Goal: Information Seeking & Learning: Learn about a topic

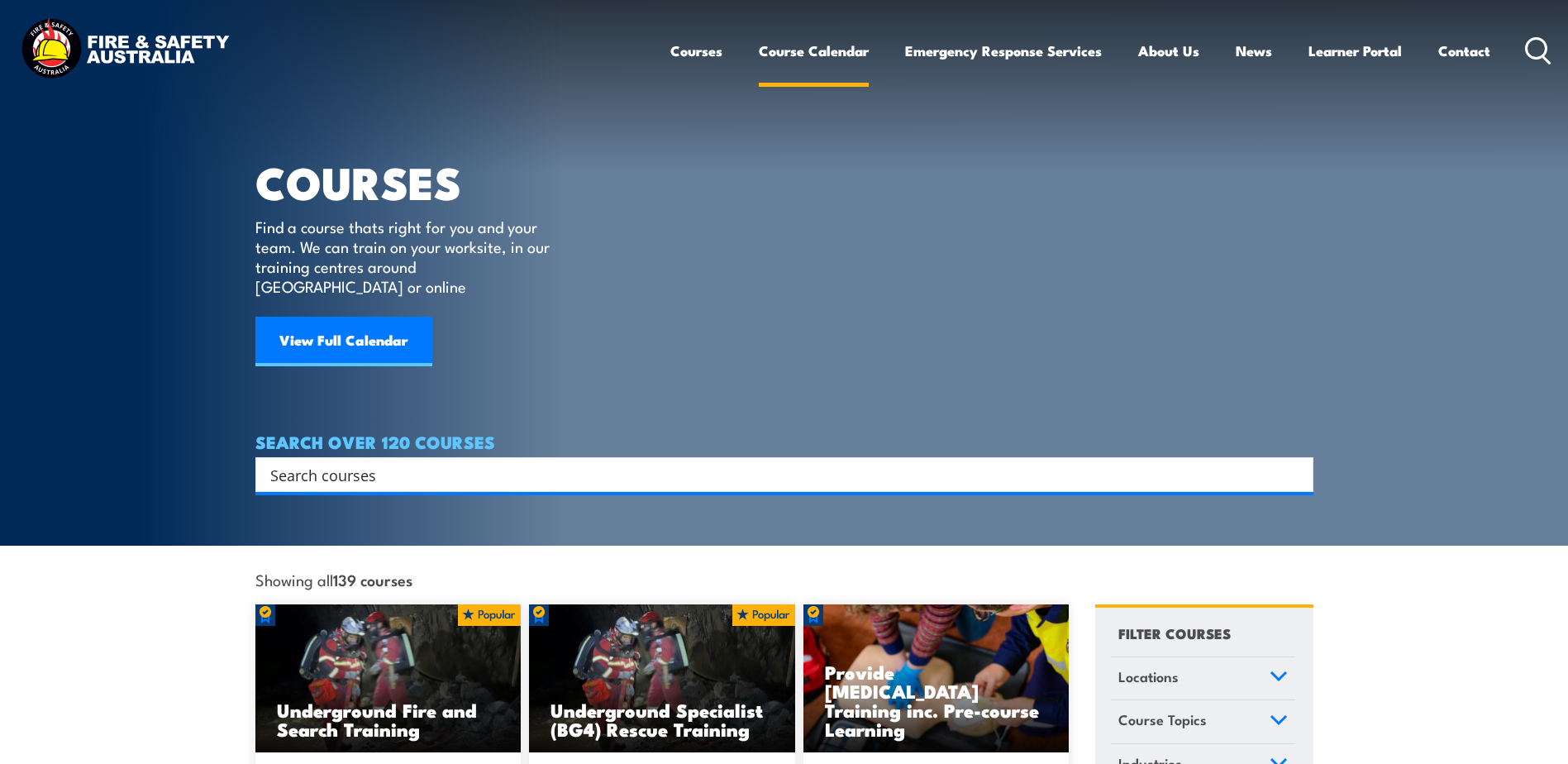
click at [788, 51] on link "Course Calendar" at bounding box center [814, 51] width 110 height 44
click at [323, 326] on link "View Full Calendar" at bounding box center [343, 341] width 177 height 50
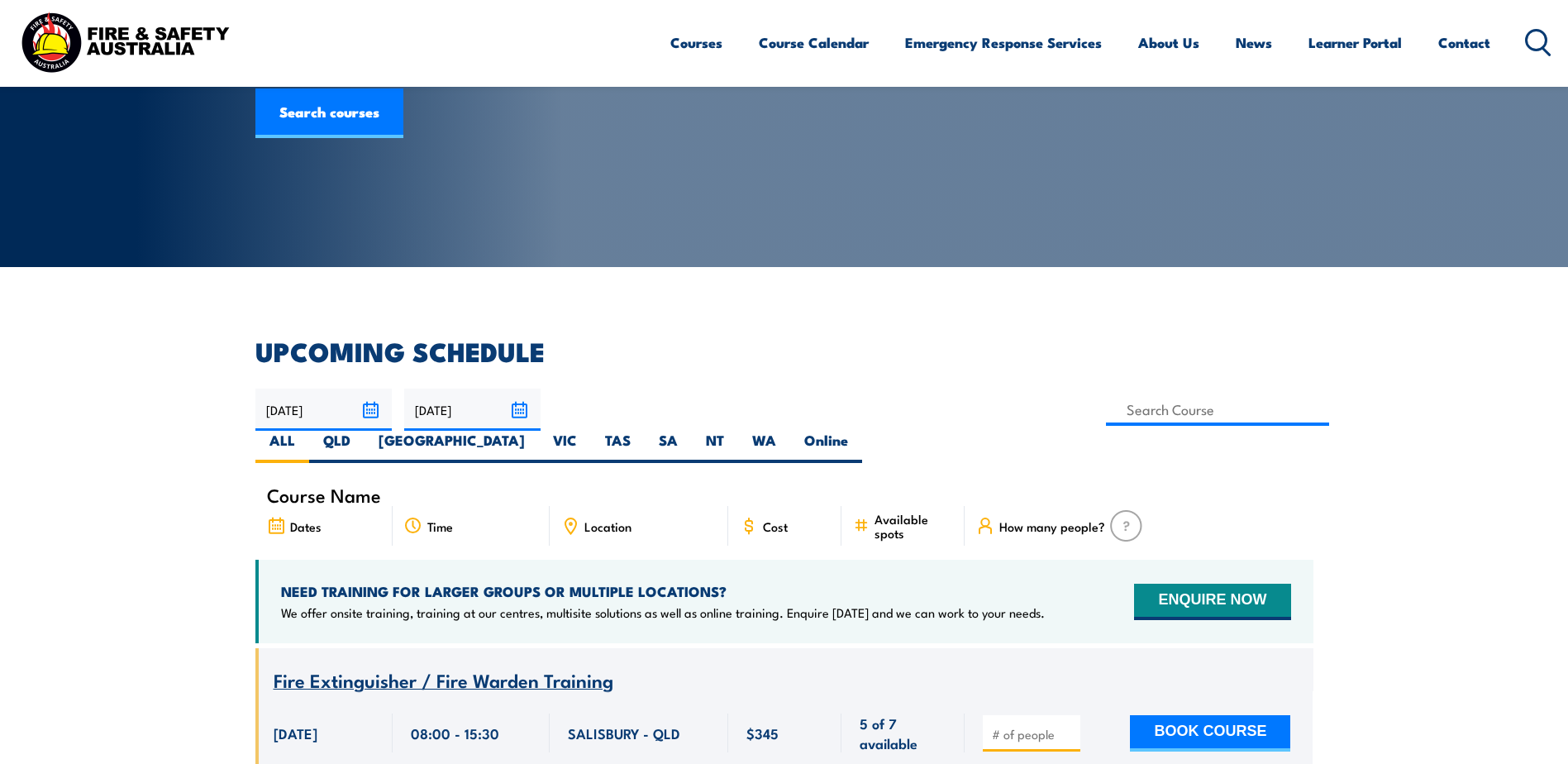
click at [522, 410] on input "31/10/2025" at bounding box center [472, 410] width 136 height 42
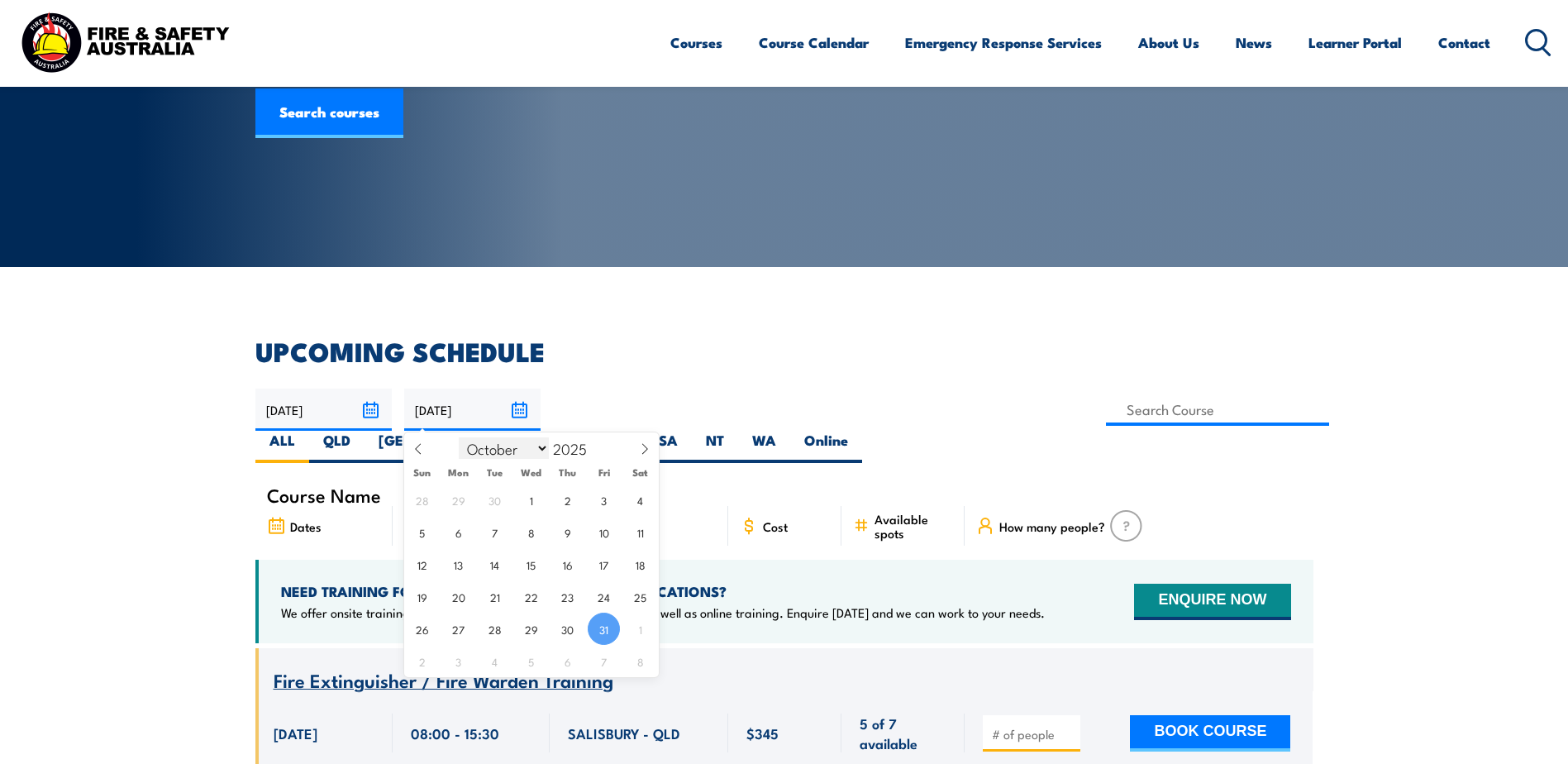
click at [548, 451] on select "January February March April May June July August September October November De…" at bounding box center [503, 448] width 90 height 21
select select "11"
click at [459, 438] on select "January February March April May June July August September October November De…" at bounding box center [503, 448] width 90 height 21
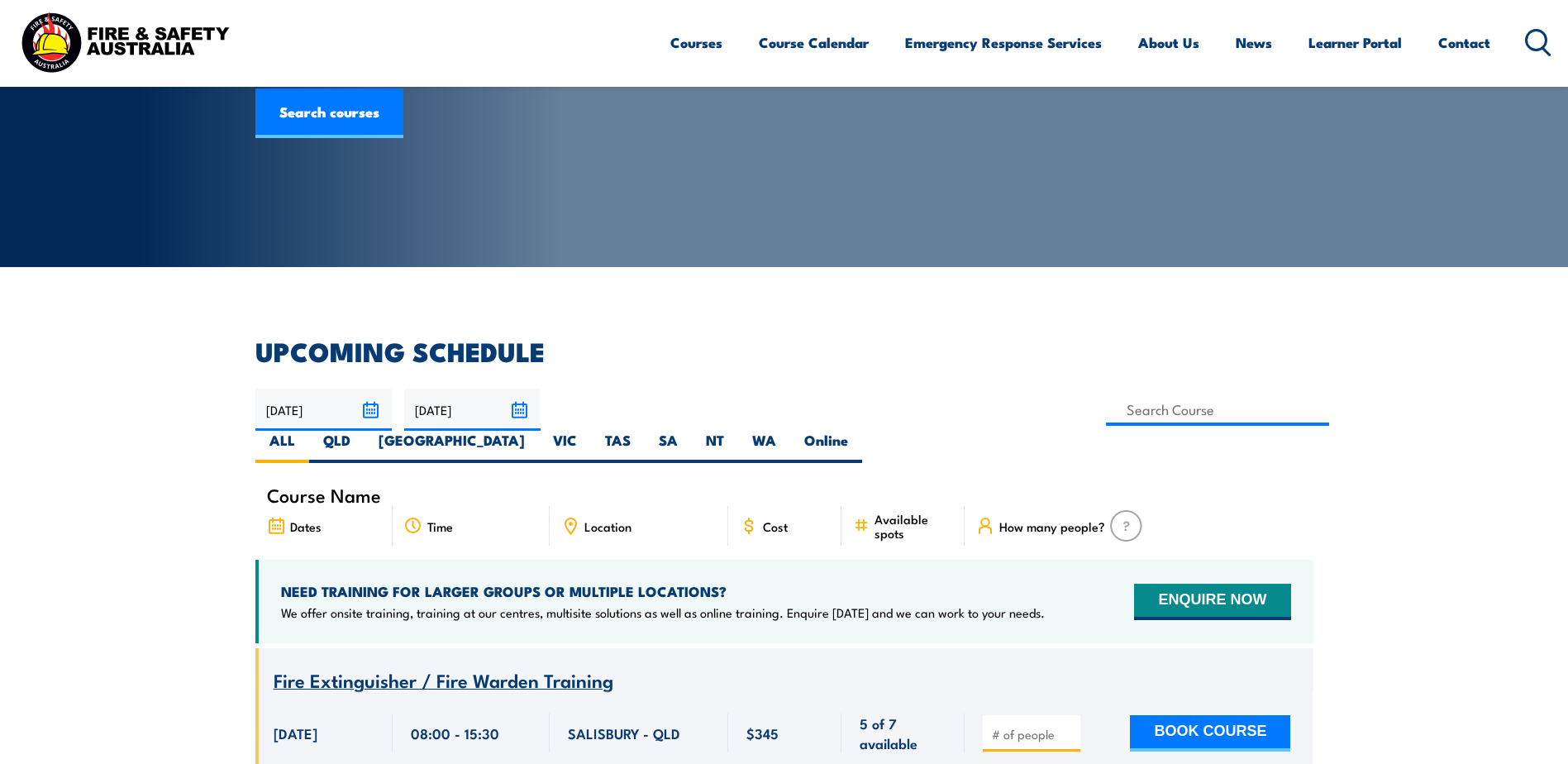
click at [515, 410] on input "31/10/2025" at bounding box center [472, 410] width 136 height 42
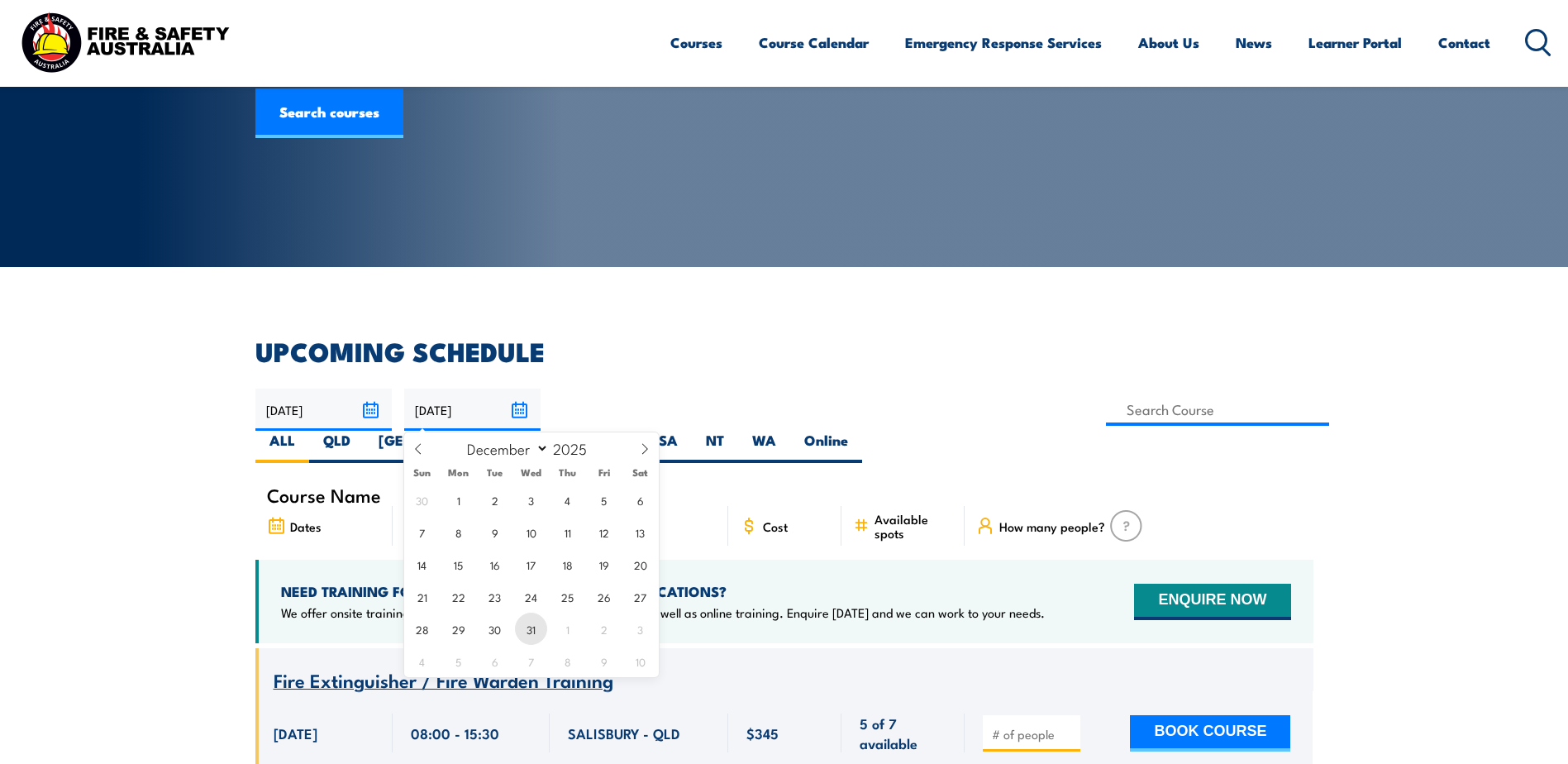
click at [534, 633] on span "31" at bounding box center [531, 629] width 32 height 32
type input "31/12/2025"
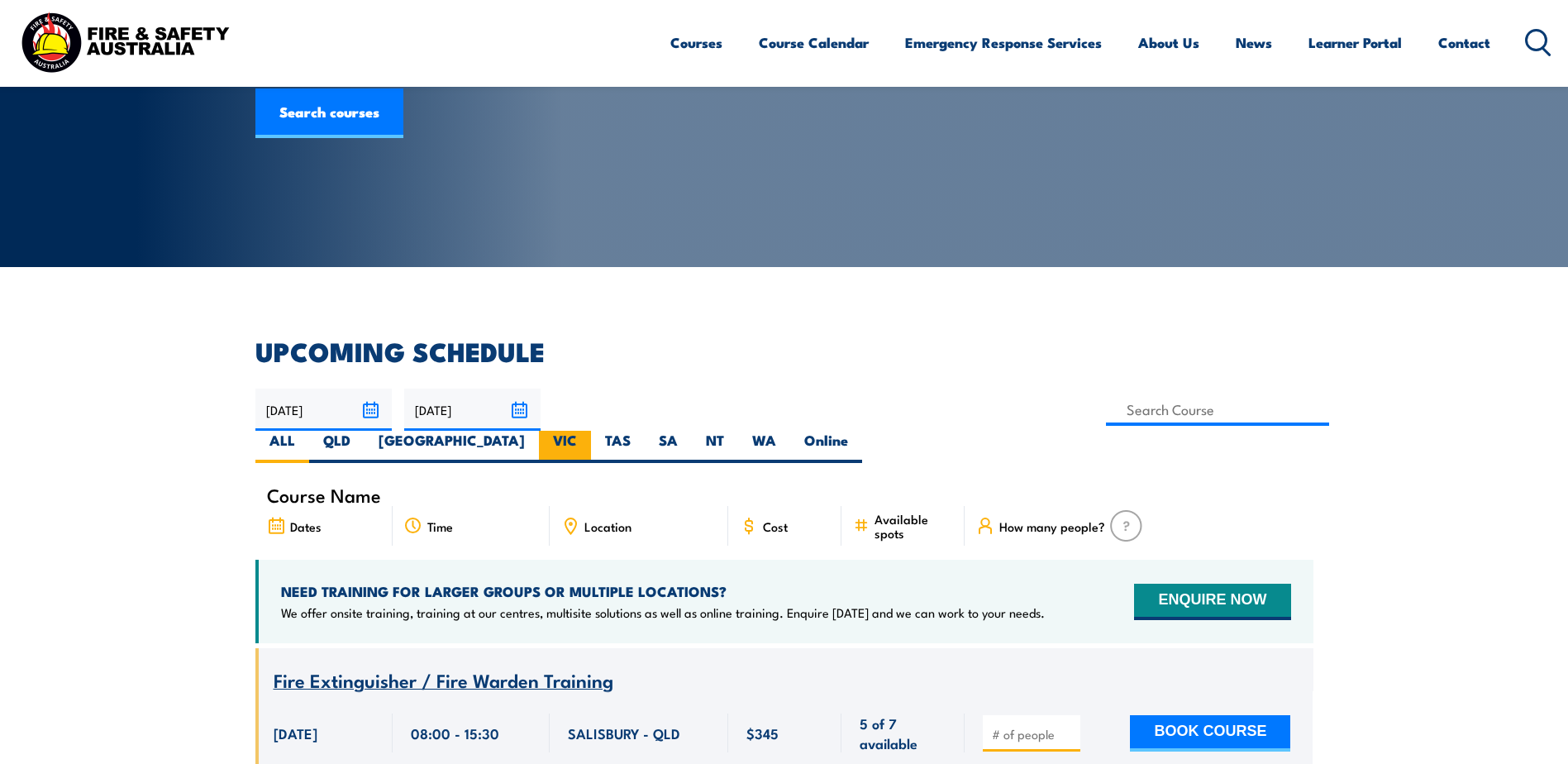
click at [591, 431] on label "VIC" at bounding box center [564, 447] width 52 height 32
click at [587, 431] on input "VIC" at bounding box center [582, 436] width 11 height 11
radio input "true"
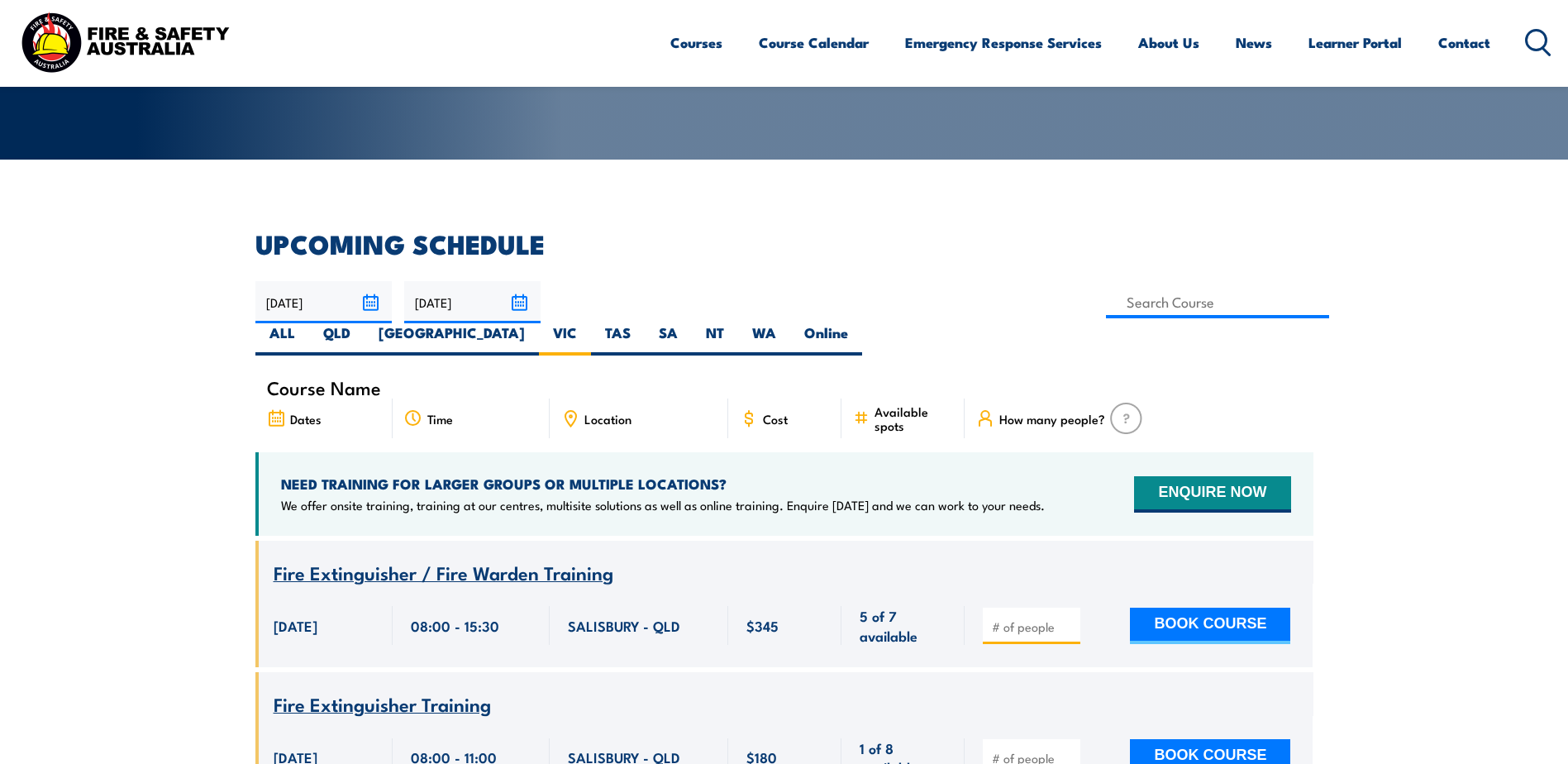
scroll to position [310, 0]
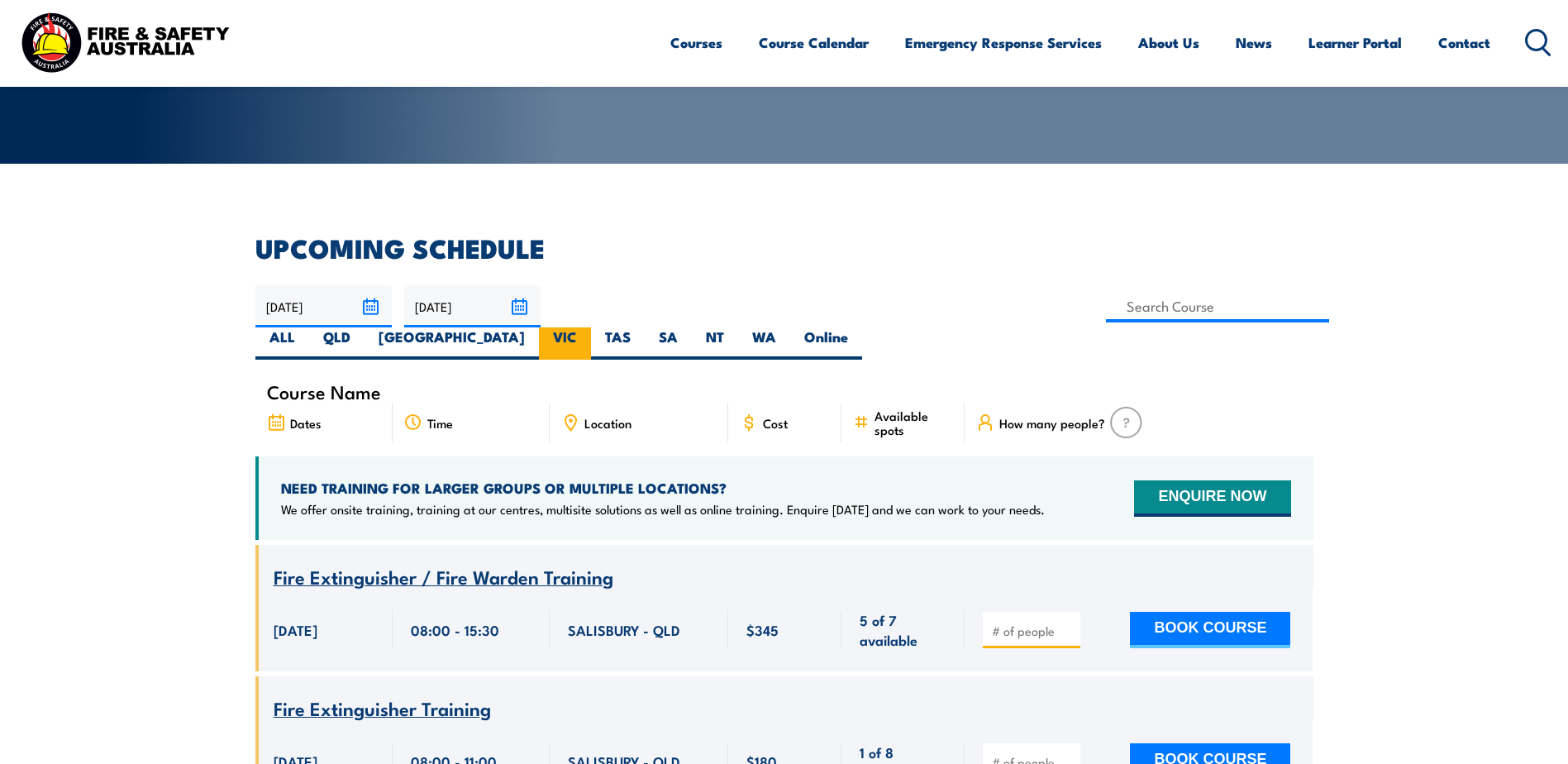
click at [591, 327] on label "VIC" at bounding box center [564, 343] width 52 height 32
click at [587, 327] on input "VIC" at bounding box center [582, 332] width 11 height 11
click at [591, 327] on label "VIC" at bounding box center [564, 343] width 52 height 32
click at [587, 327] on input "VIC" at bounding box center [582, 332] width 11 height 11
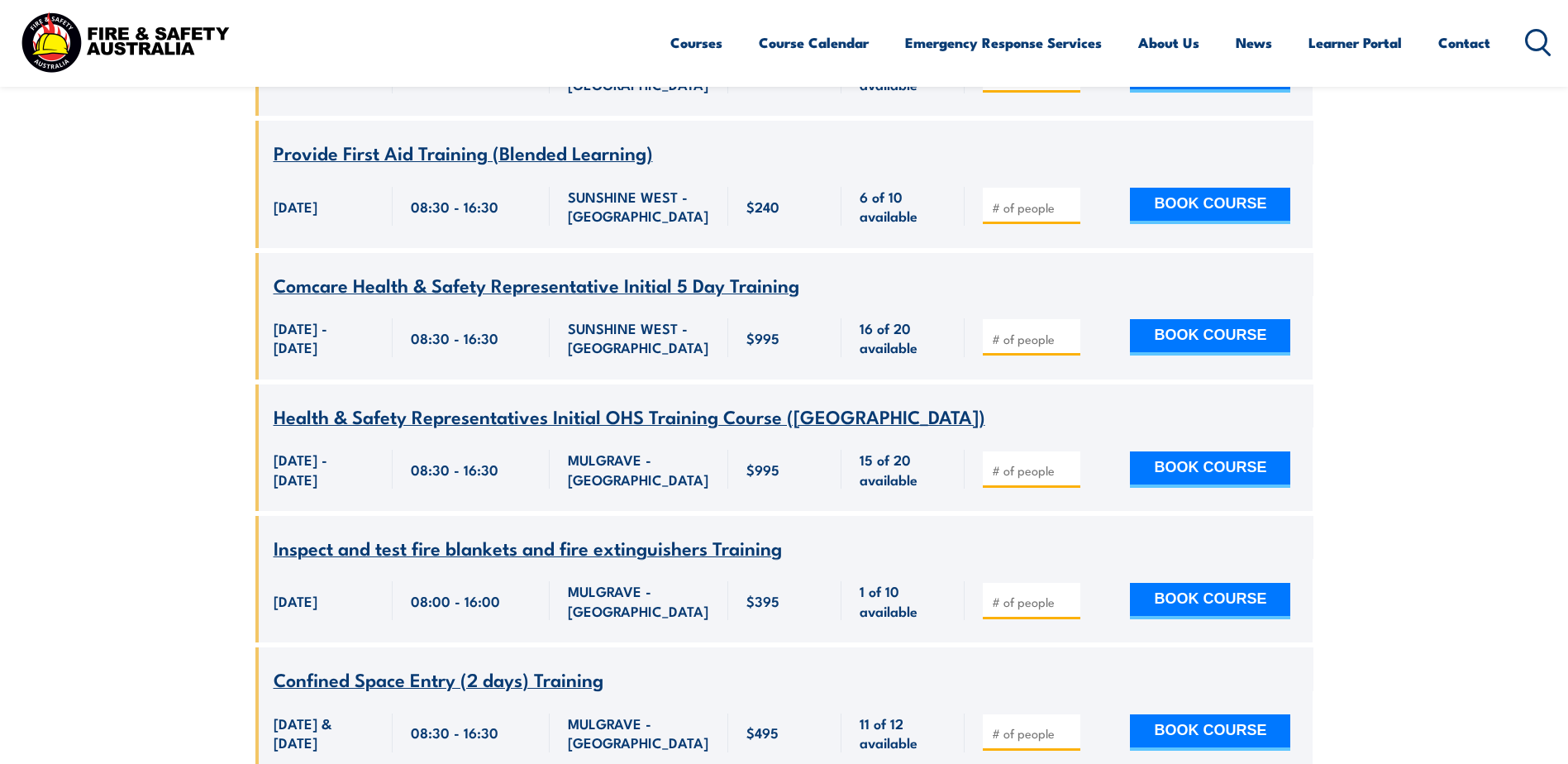
scroll to position [2178, 0]
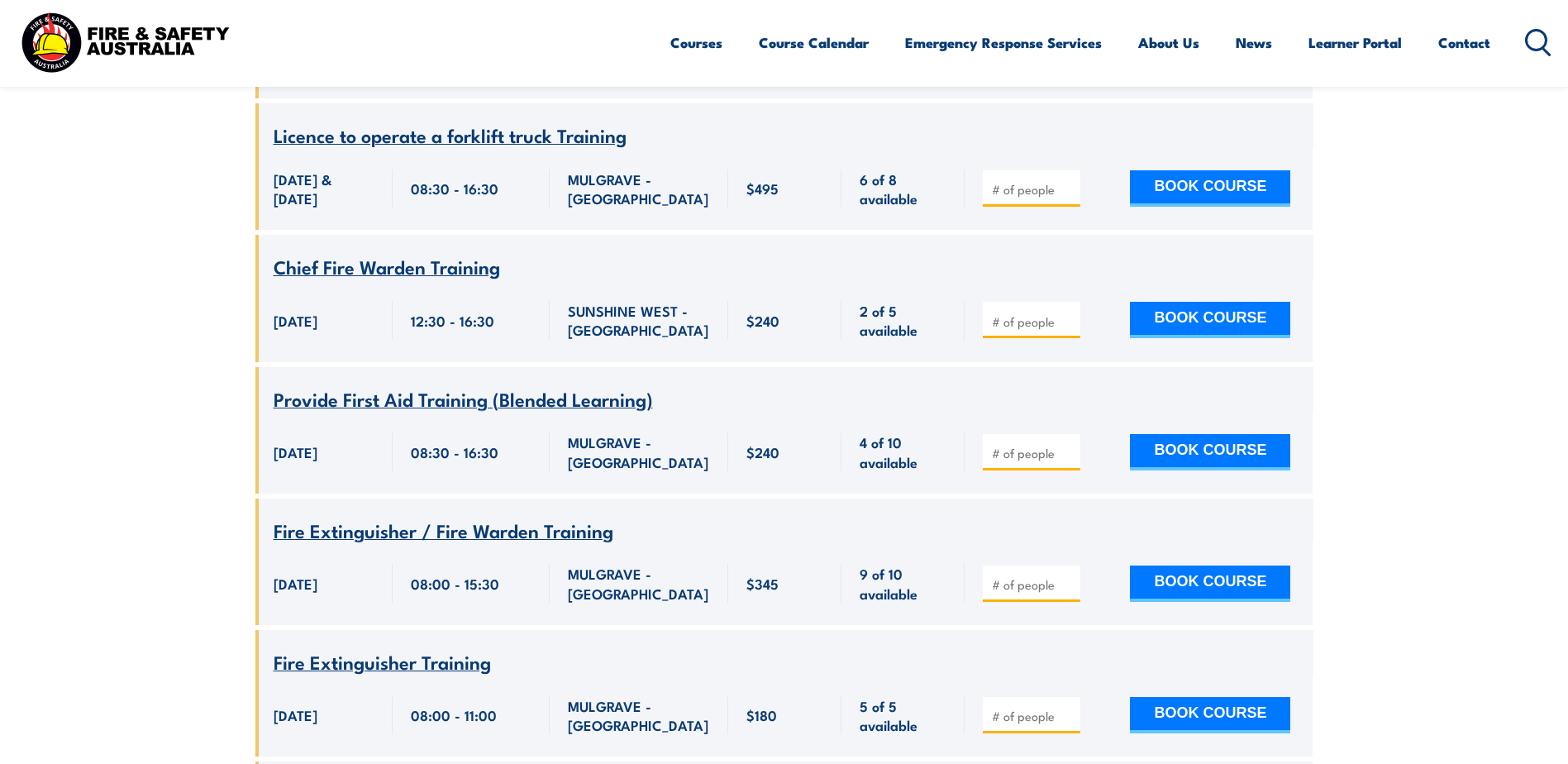
scroll to position [3915, 0]
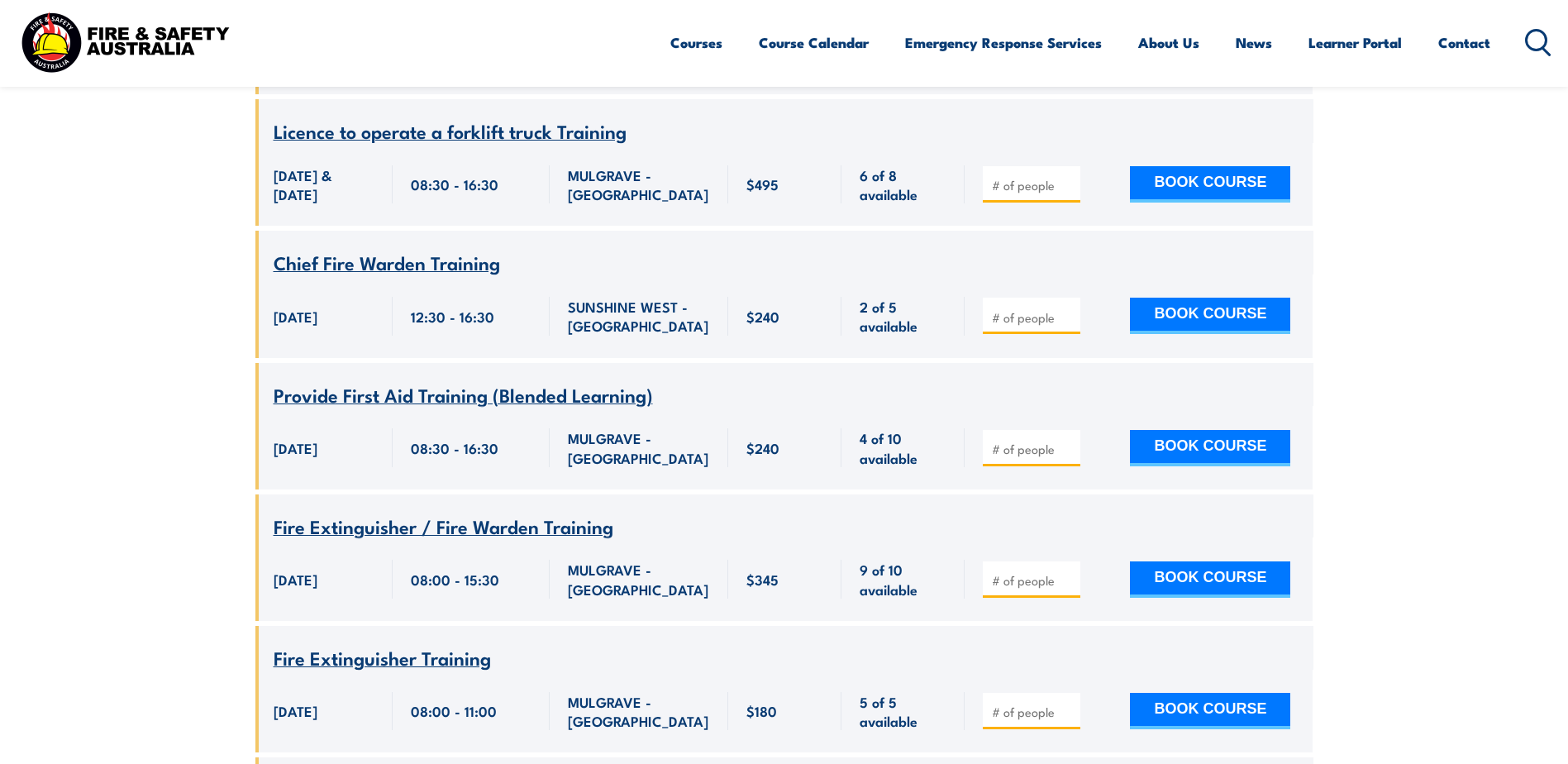
click at [470, 409] on span "Provide First Aid Training (Blended Learning)" at bounding box center [464, 394] width 380 height 28
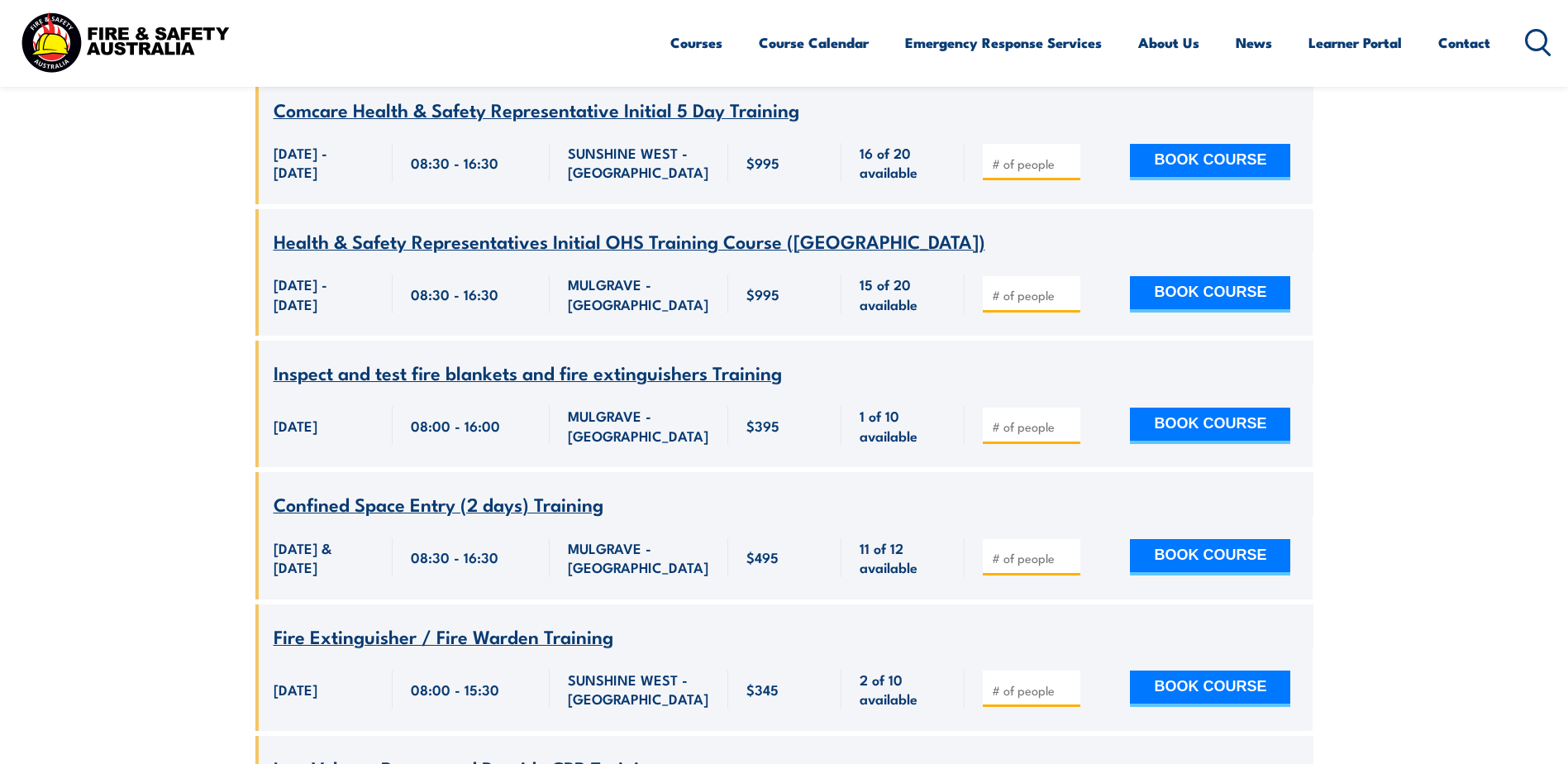
scroll to position [2344, 0]
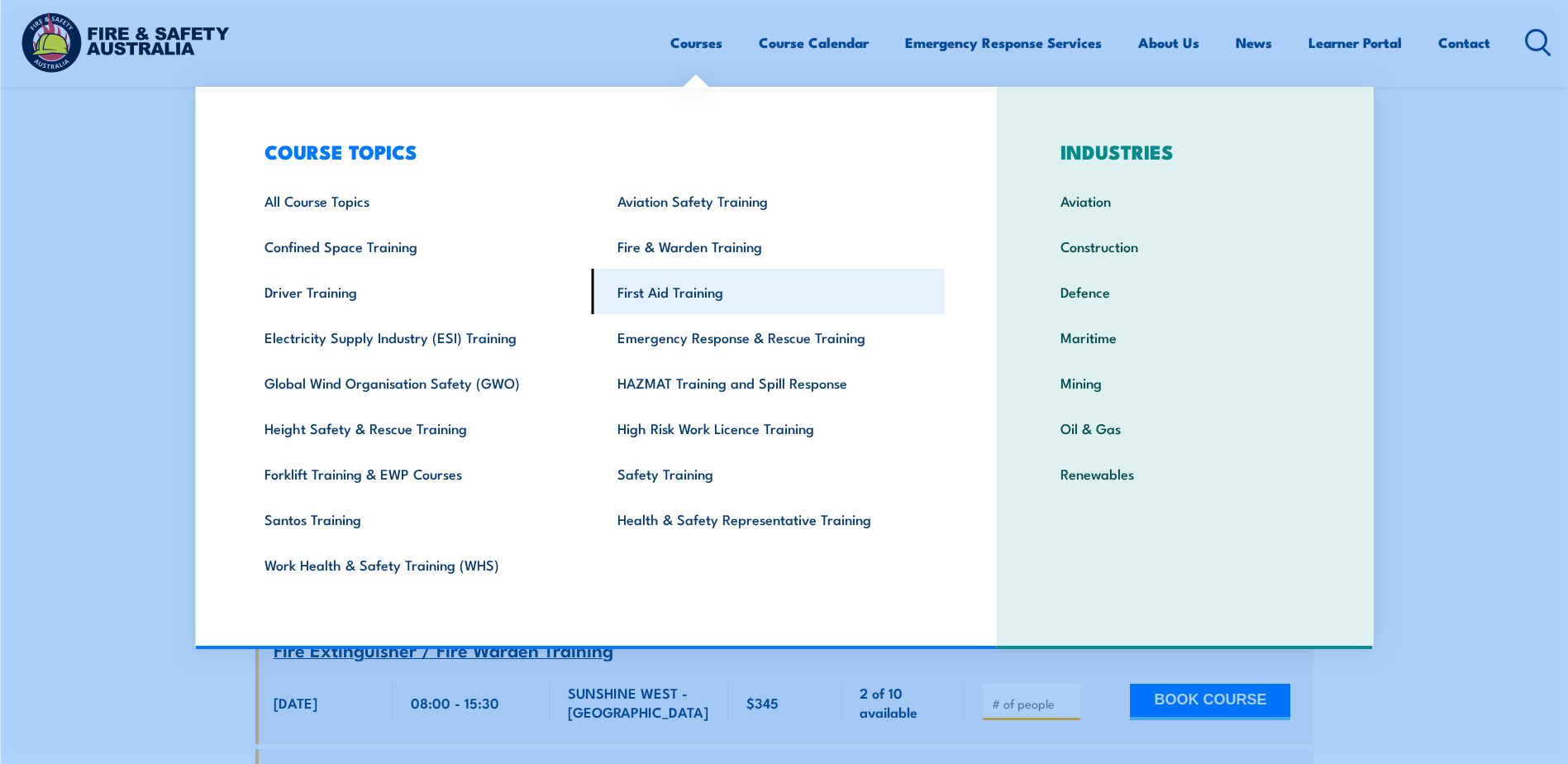
click at [682, 293] on link "First Aid Training" at bounding box center [768, 292] width 353 height 46
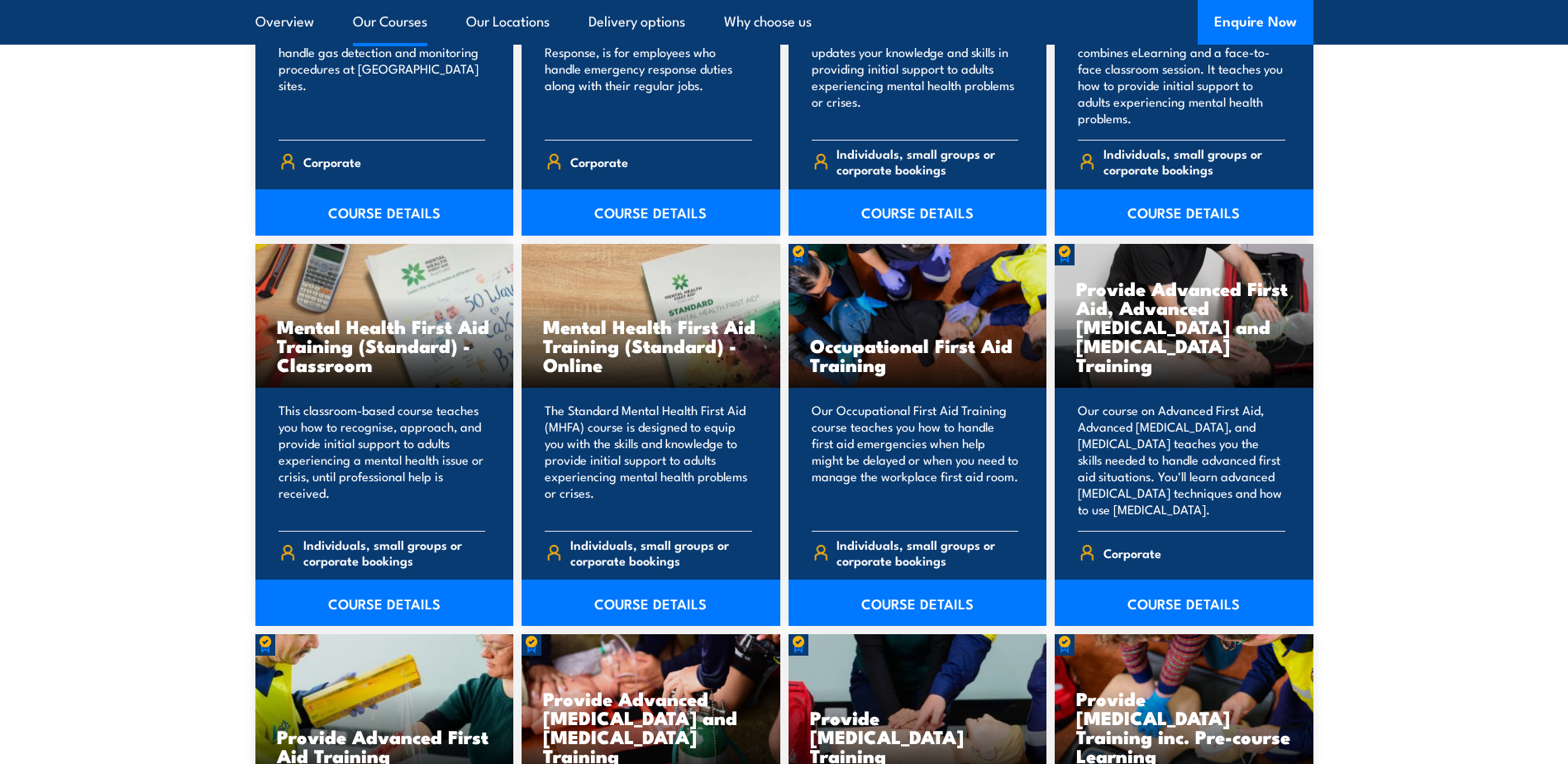
scroll to position [1675, 0]
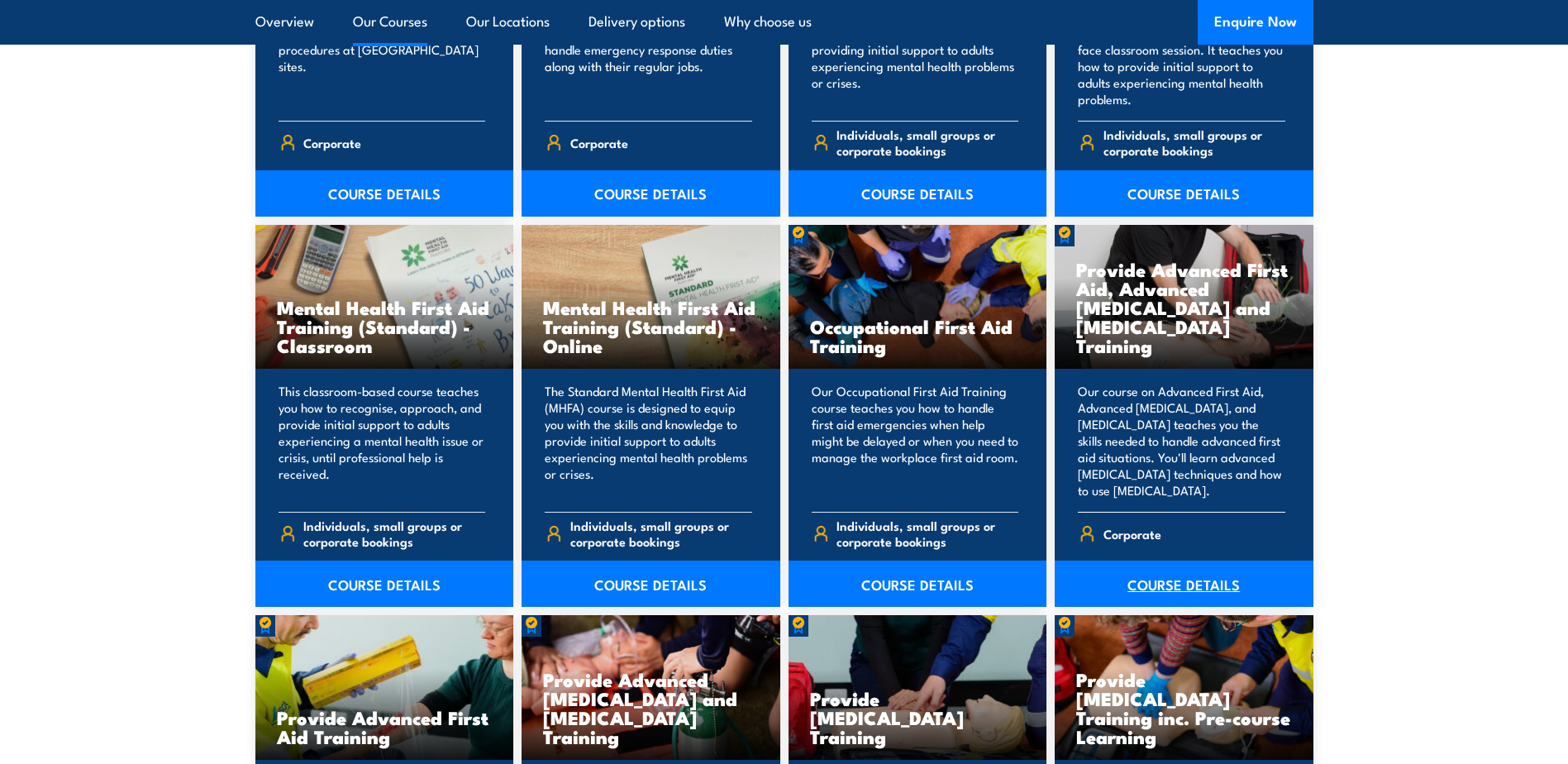
click at [1182, 584] on link "COURSE DETAILS" at bounding box center [1183, 583] width 259 height 47
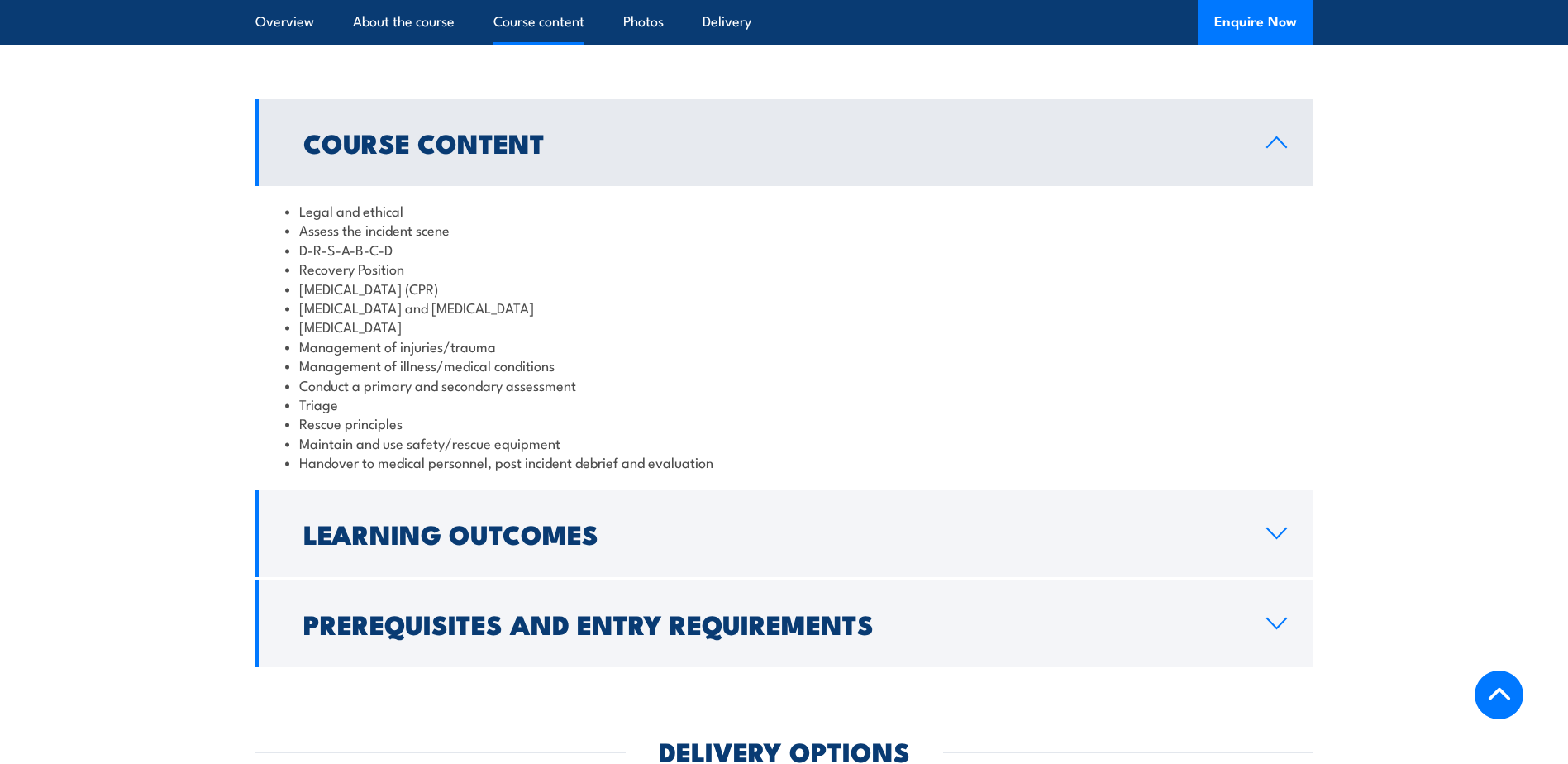
scroll to position [1612, 0]
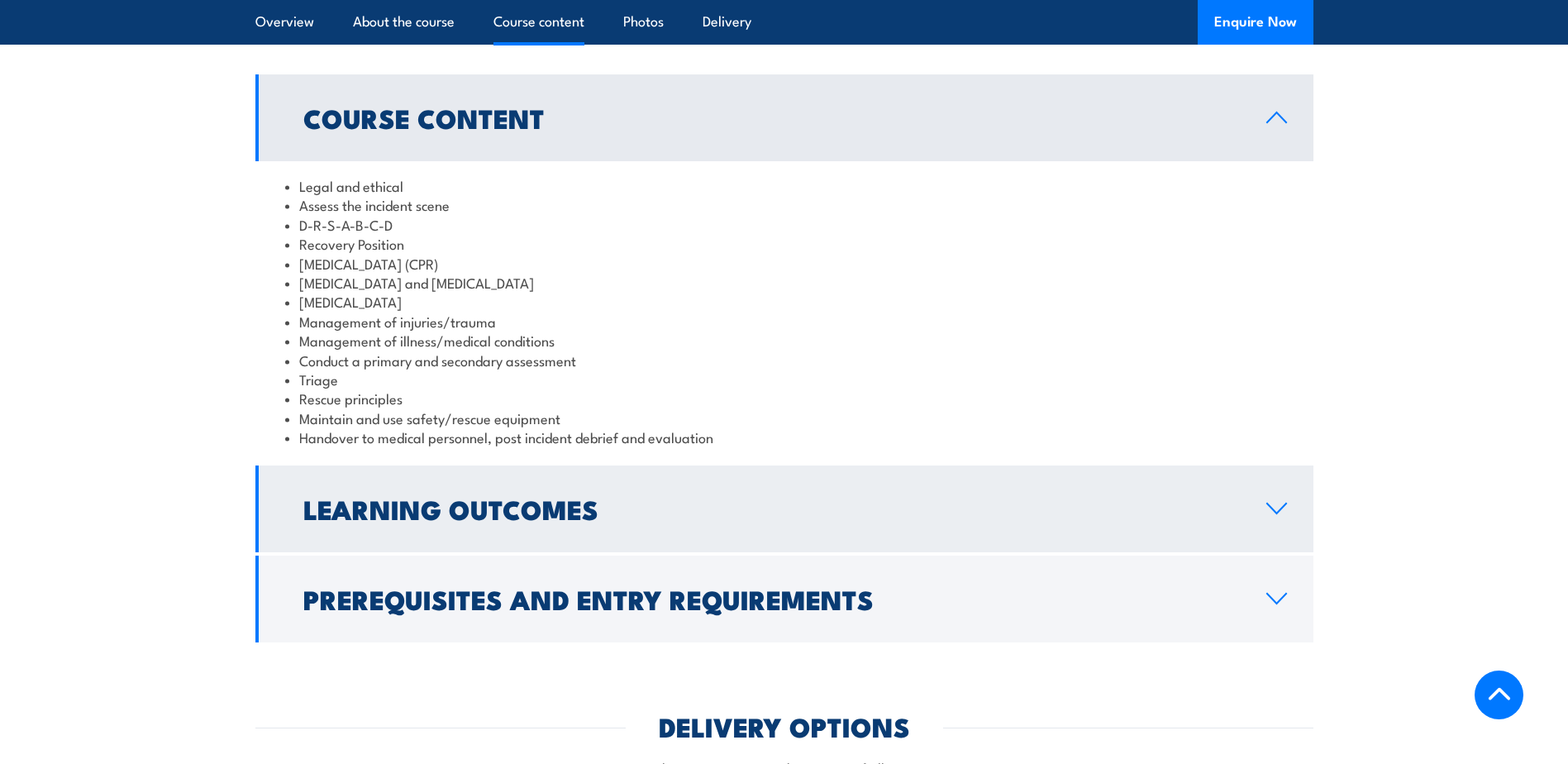
click at [1287, 544] on link "Learning Outcomes" at bounding box center [784, 509] width 1058 height 86
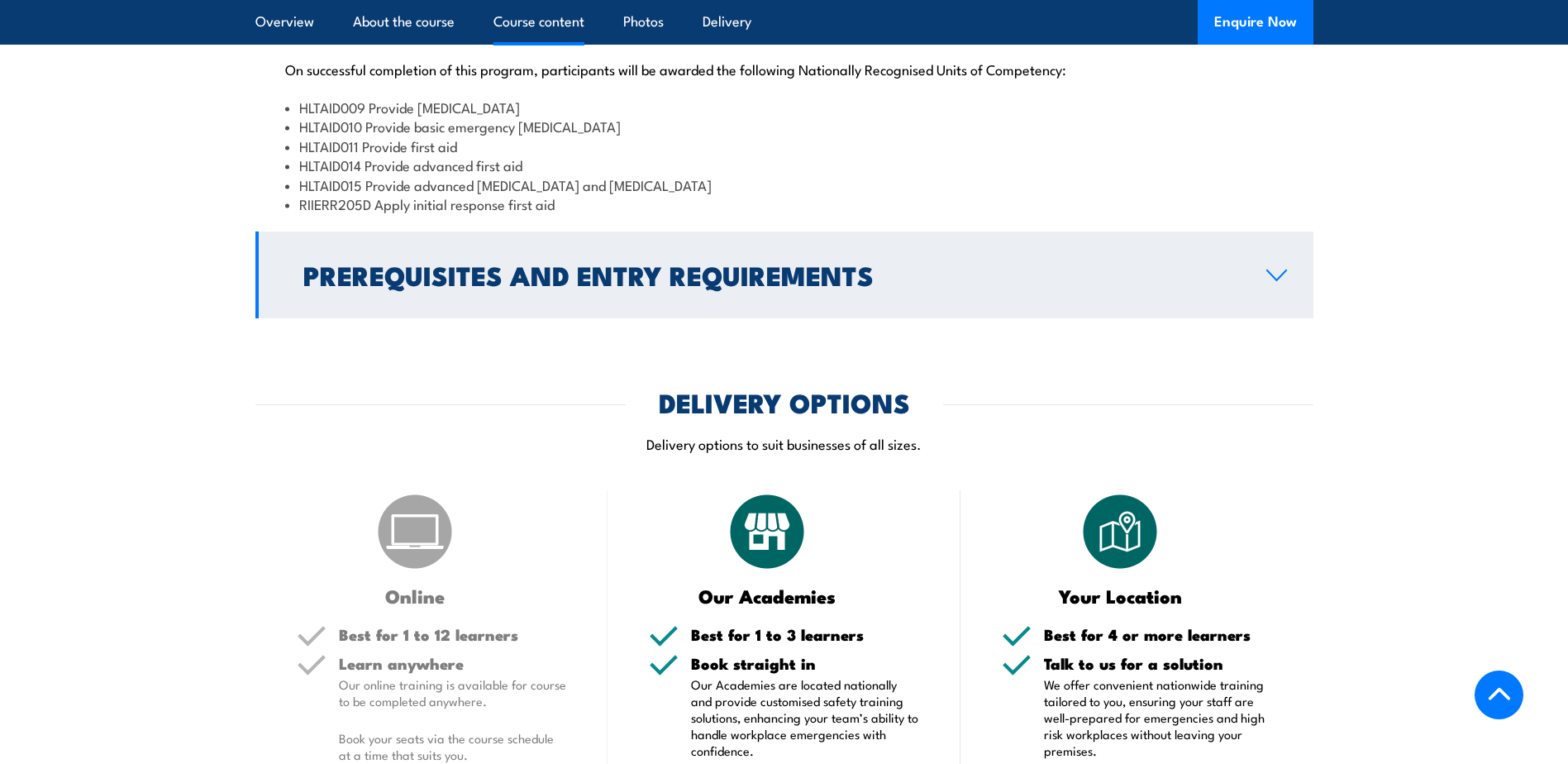
scroll to position [1860, 0]
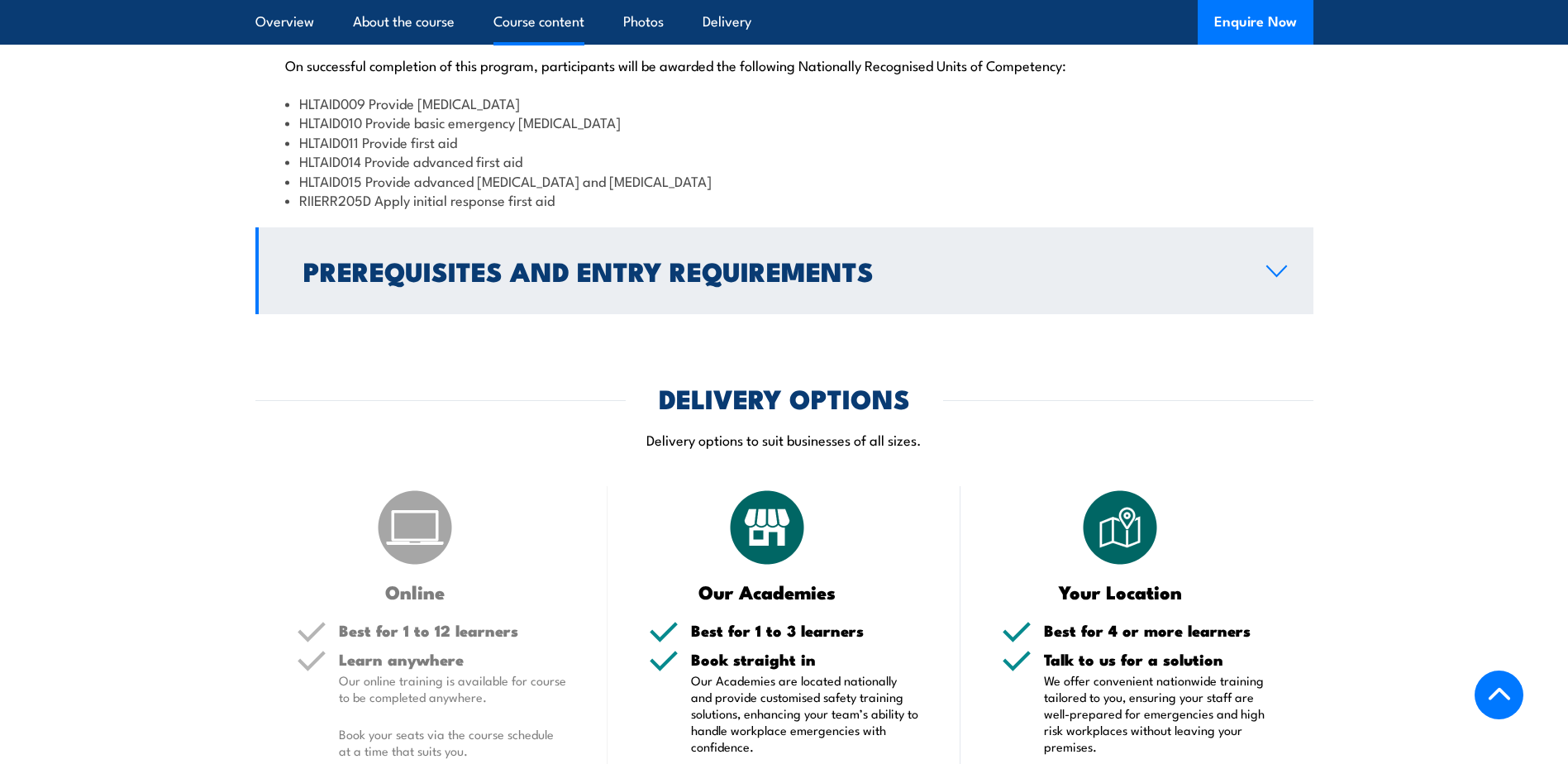
click at [1279, 278] on icon at bounding box center [1276, 271] width 22 height 14
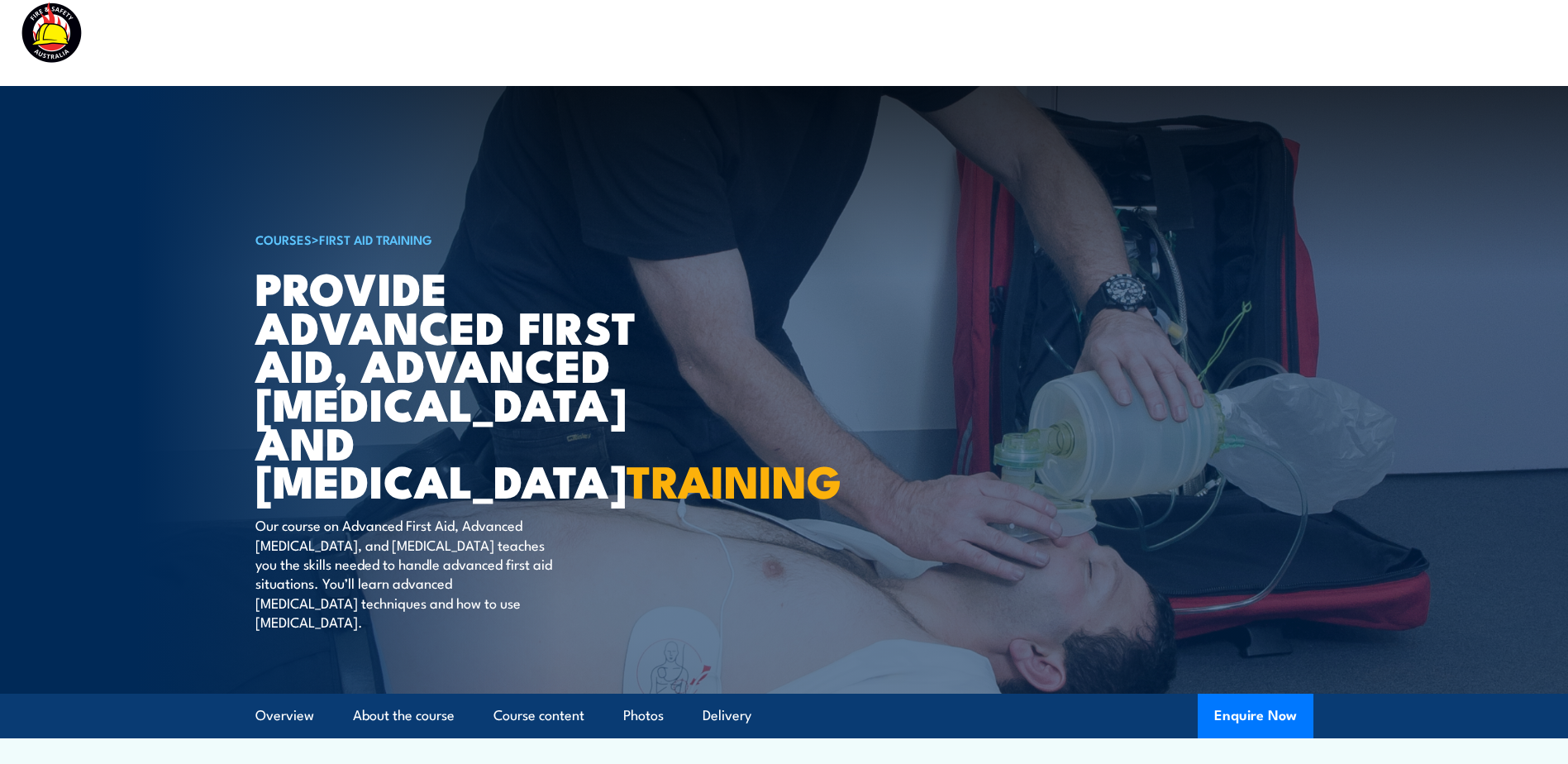
scroll to position [0, 0]
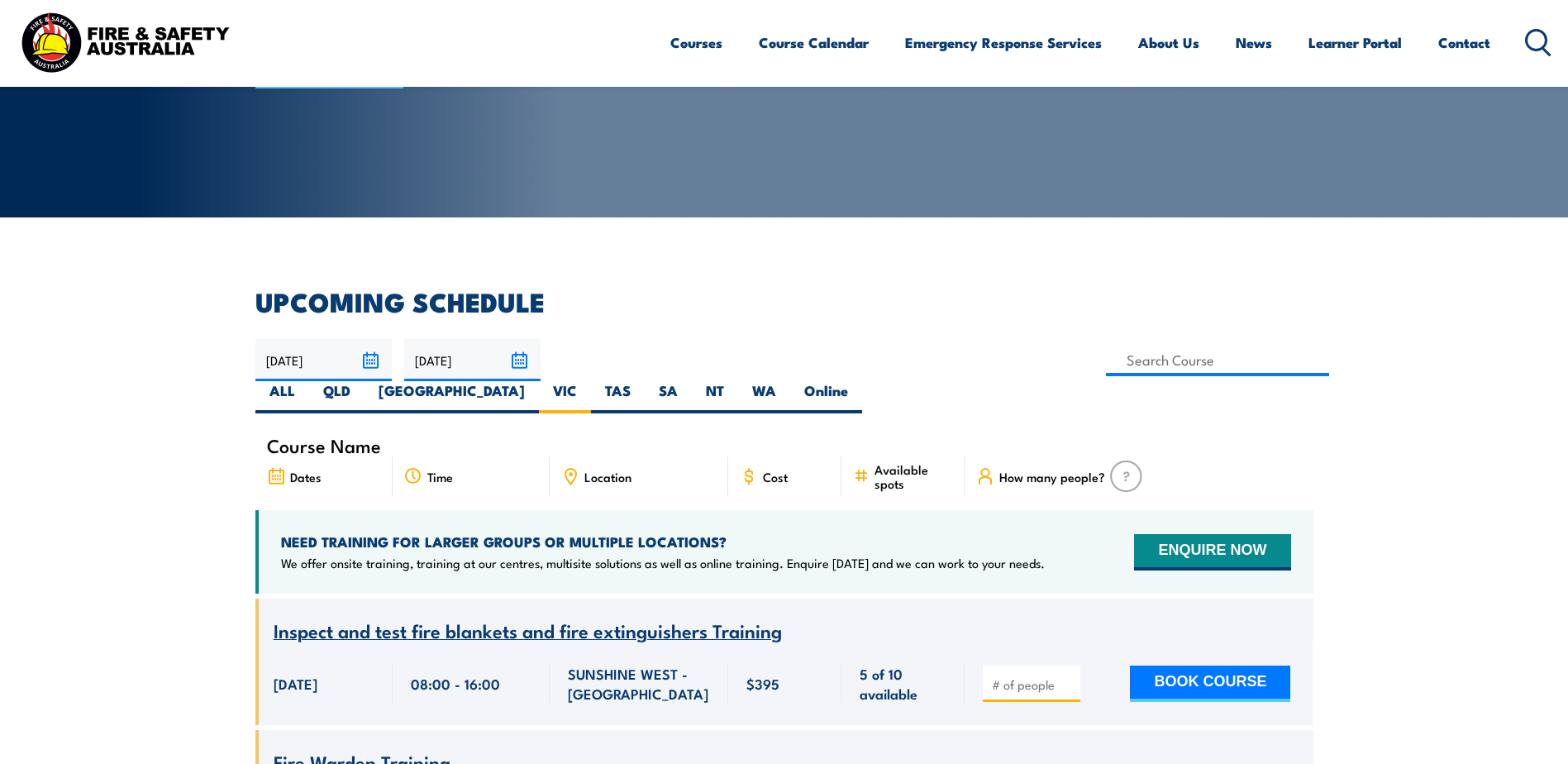
scroll to position [194, 0]
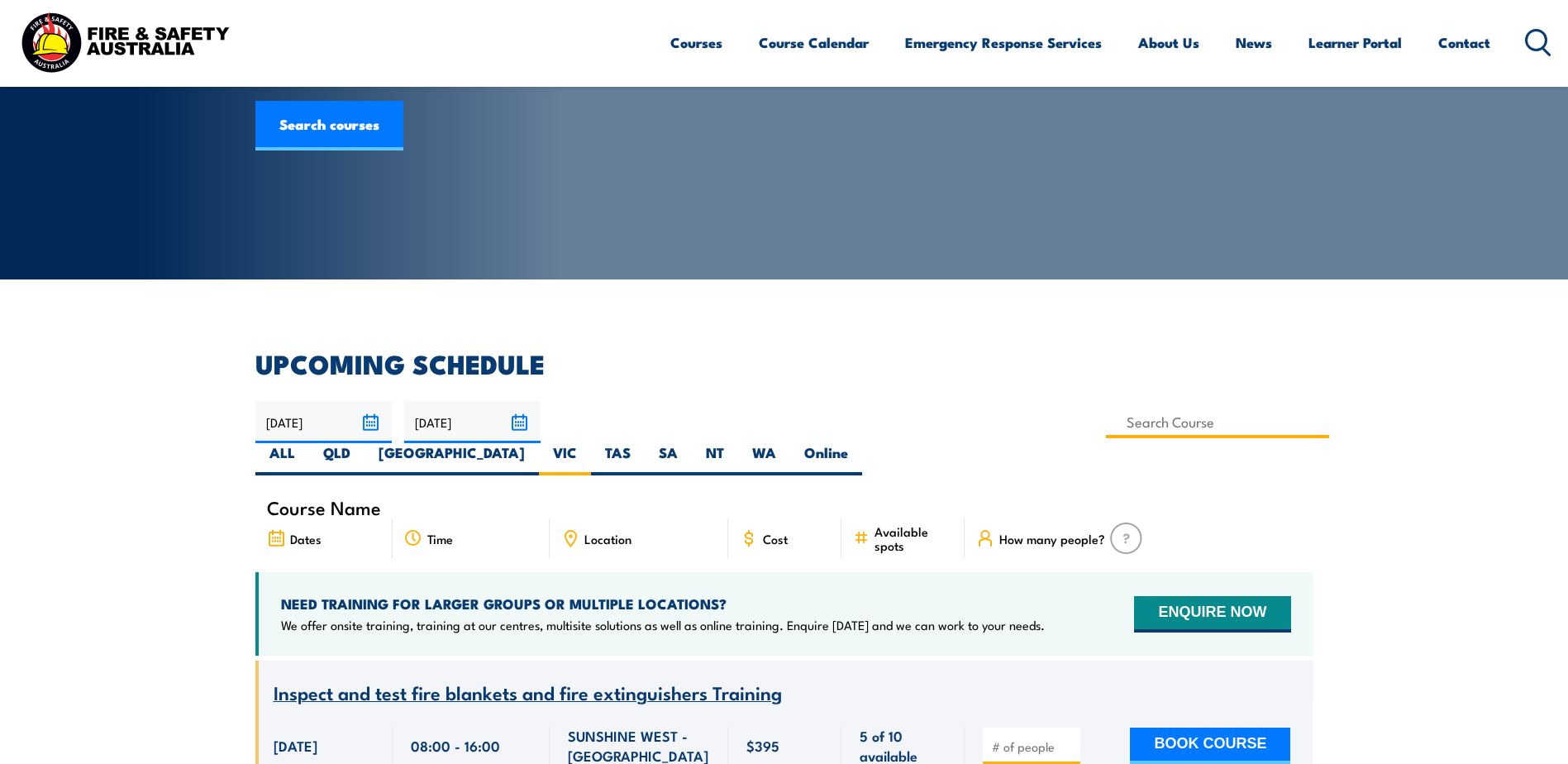
click at [1106, 419] on input at bounding box center [1218, 422] width 224 height 32
type input "Provide Advanced First Aid, Advanced Resuscitation and Oxygen Therapy Training"
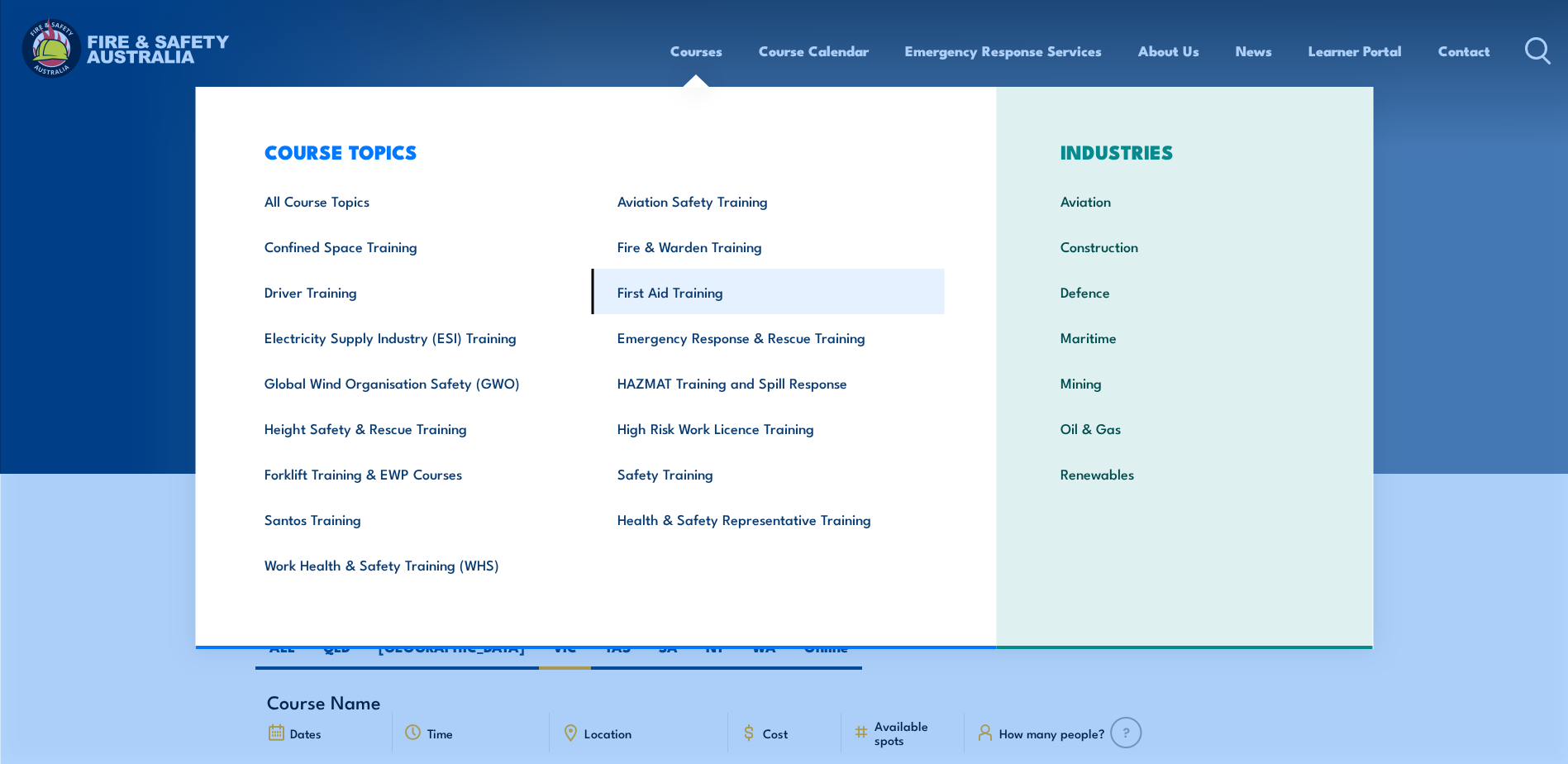
click at [659, 298] on link "First Aid Training" at bounding box center [768, 292] width 353 height 46
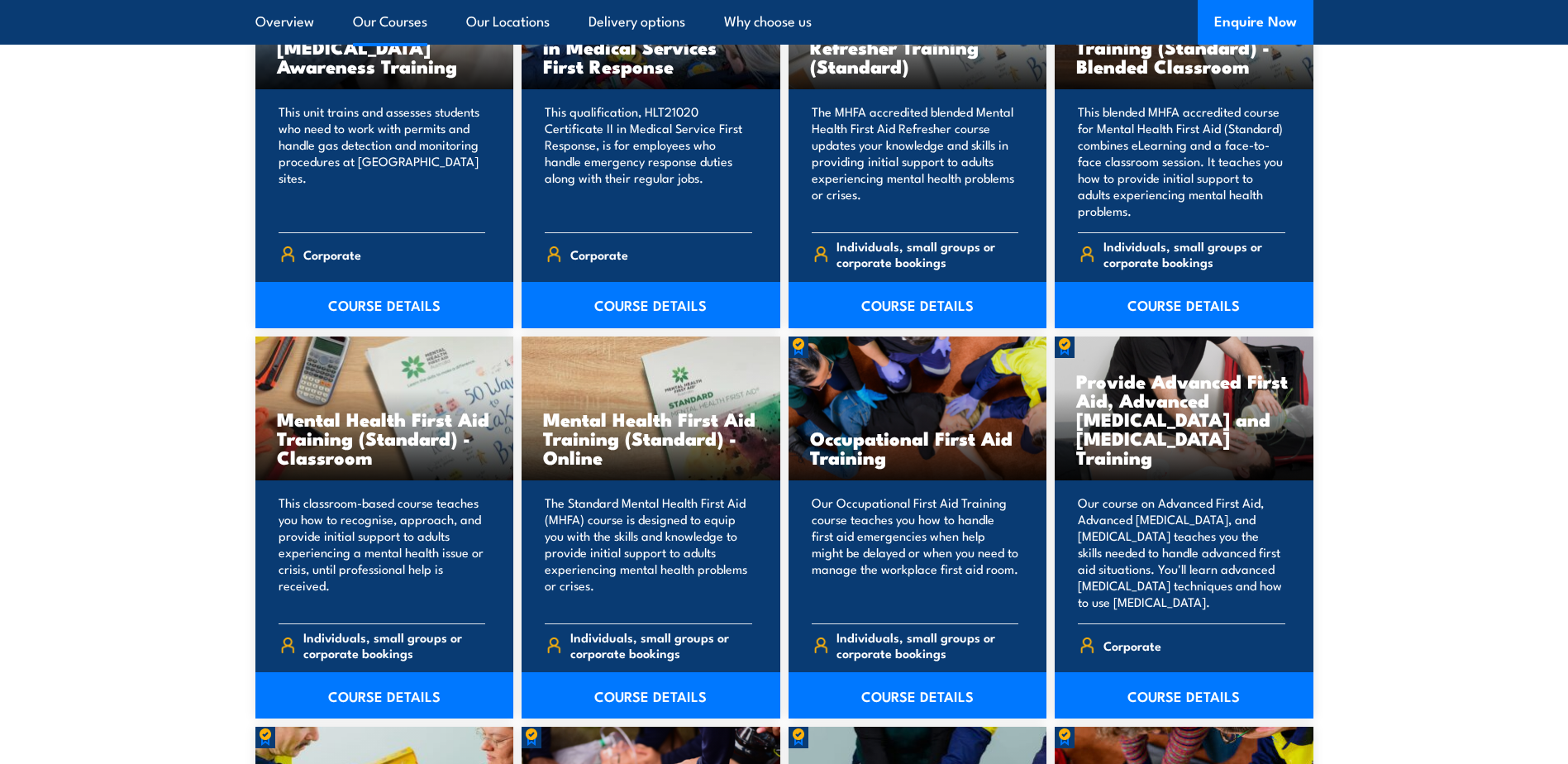
scroll to position [1612, 0]
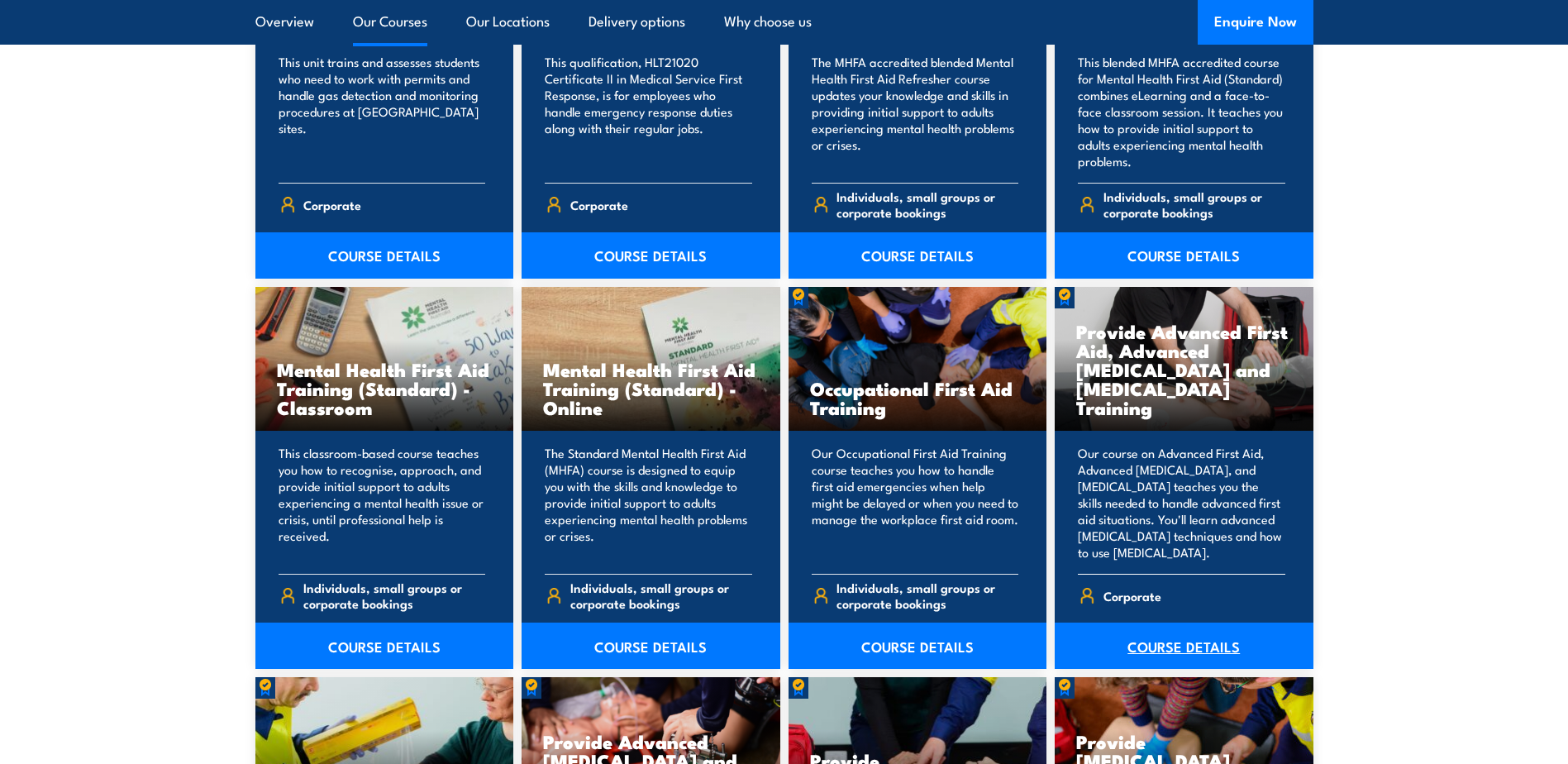
click at [1165, 643] on link "COURSE DETAILS" at bounding box center [1183, 645] width 259 height 47
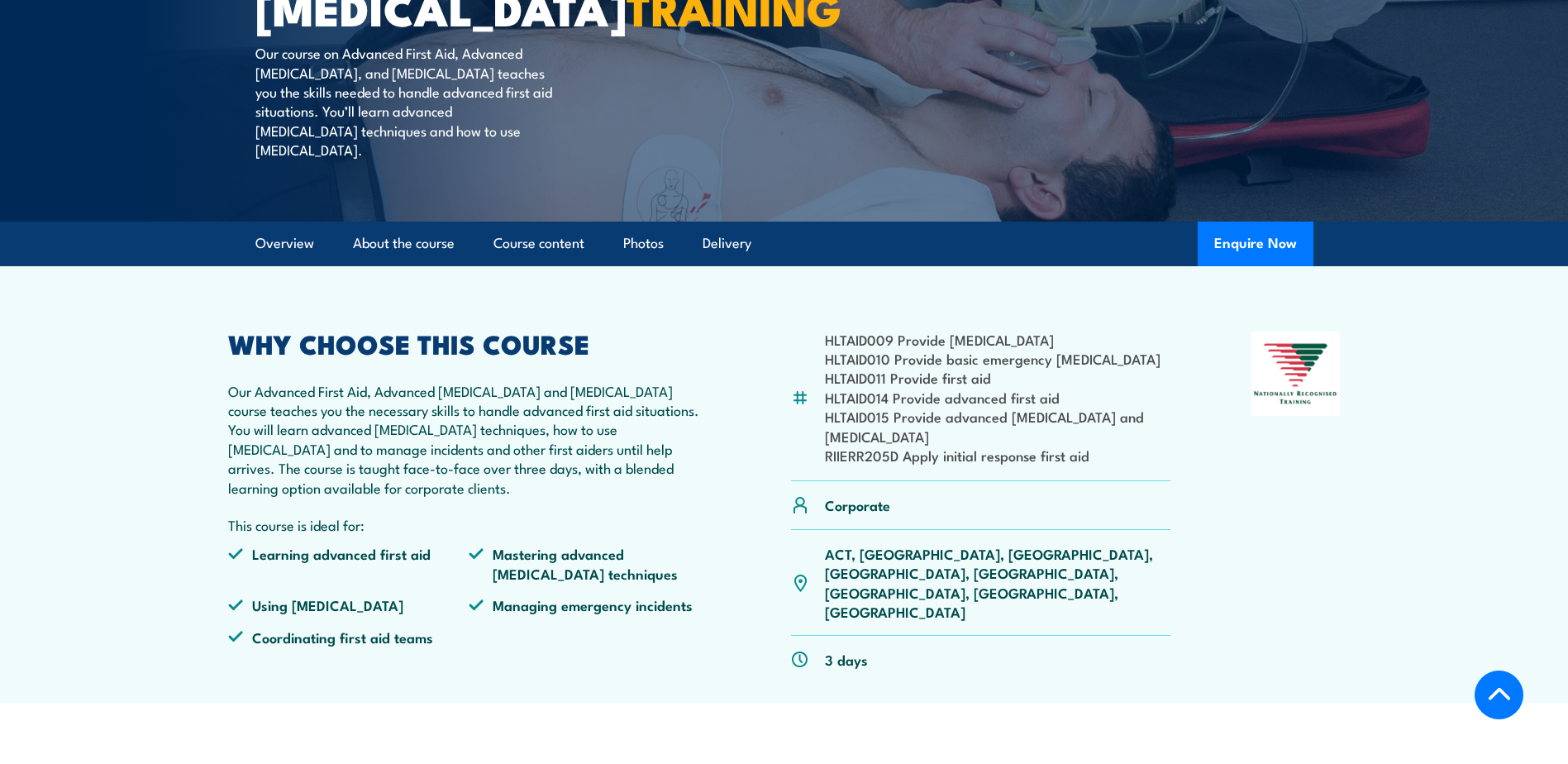
scroll to position [558, 0]
